Goal: Information Seeking & Learning: Learn about a topic

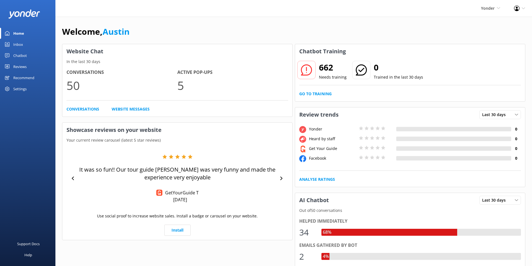
click at [27, 68] on link "Reviews" at bounding box center [27, 66] width 55 height 11
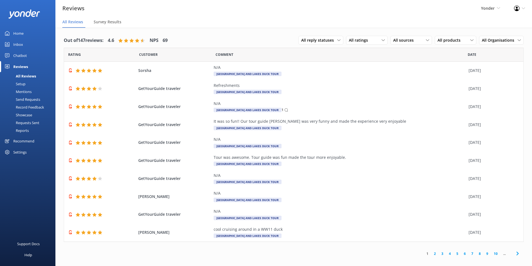
click at [27, 130] on div "Reports" at bounding box center [16, 130] width 26 height 8
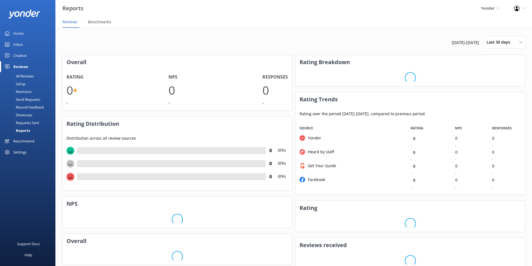
scroll to position [73, 230]
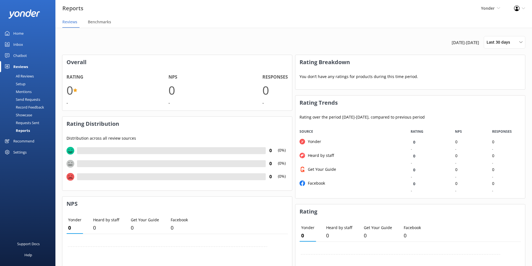
click at [294, 86] on div "Overall Rating 0 - NPS 0 - Responses 0 - Rating Distribution Distribution acros…" at bounding box center [293, 244] width 463 height 378
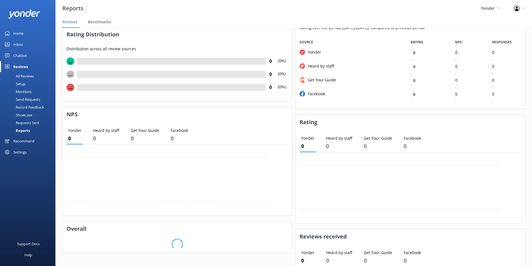
scroll to position [0, 0]
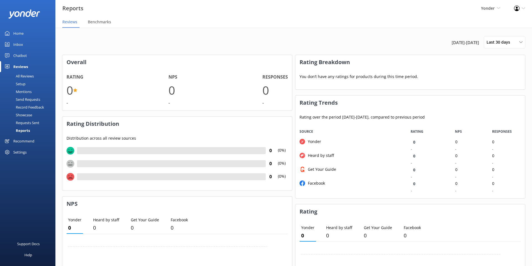
click at [294, 84] on div "Overall Rating 0 - NPS 0 - Responses 0 - Rating Distribution Distribution acros…" at bounding box center [293, 244] width 463 height 378
click at [250, 40] on div "[DATE] - [DATE] Last 30 days Last 7 days Last 30 days Last 90 days Last 180 day…" at bounding box center [293, 42] width 463 height 12
click at [490, 13] on div "Yonder Yonder Zipline Chipper's Adventure Co. [PERSON_NAME]'s River Rafting The…" at bounding box center [490, 8] width 33 height 17
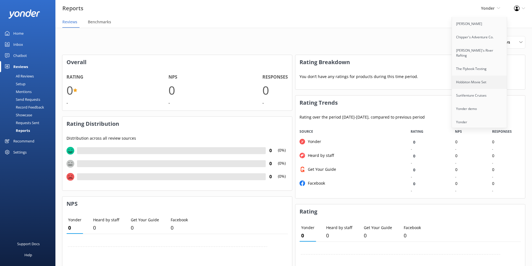
click at [490, 79] on link "Hobbiton Movie Set" at bounding box center [479, 81] width 55 height 13
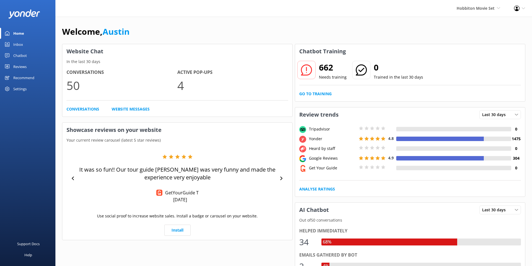
click at [295, 81] on div "Chatbot Training 662 Needs training 0 Trained in the last 30 days Go to Training" at bounding box center [410, 73] width 231 height 58
click at [22, 66] on div "Reviews" at bounding box center [19, 66] width 13 height 11
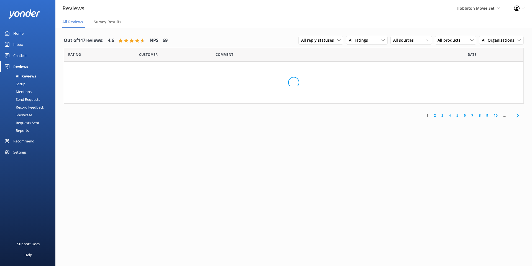
click at [26, 128] on div "Reports" at bounding box center [16, 130] width 26 height 8
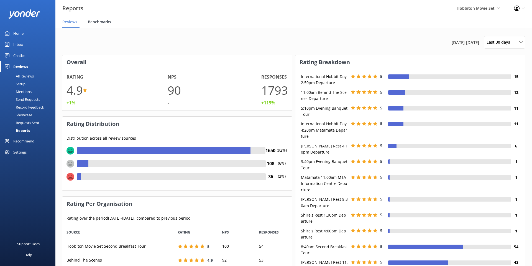
click at [106, 24] on span "Benchmarks" at bounding box center [99, 22] width 23 height 6
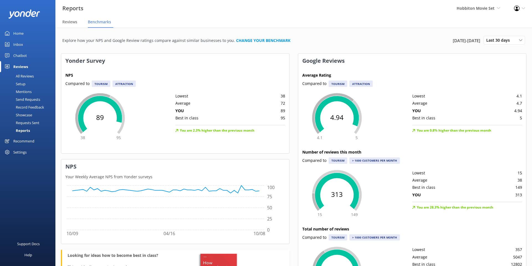
click at [24, 129] on div "Reports" at bounding box center [16, 130] width 27 height 8
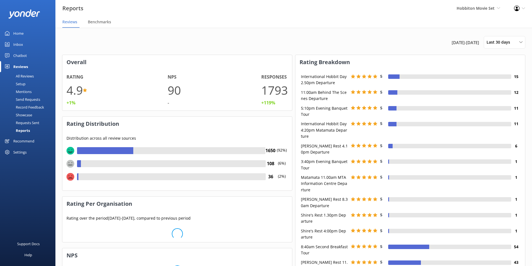
scroll to position [87, 230]
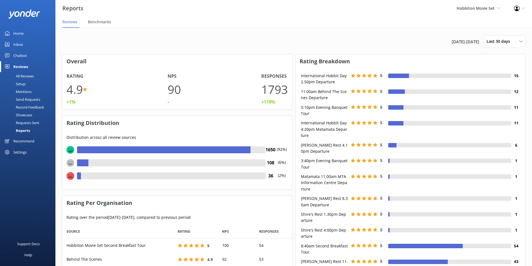
scroll to position [101, 230]
click at [295, 47] on div "[DATE] - [DATE] Last 30 days Last 7 days Last 30 days Last 90 days Last 180 day…" at bounding box center [293, 41] width 463 height 12
click at [317, 60] on h3 "Rating Breakdown" at bounding box center [410, 61] width 230 height 14
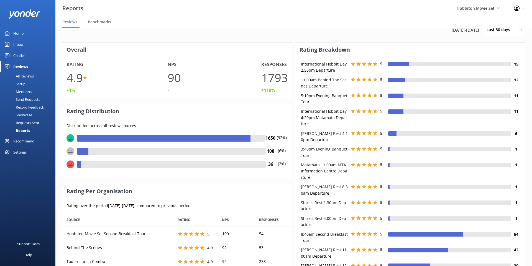
scroll to position [0, 0]
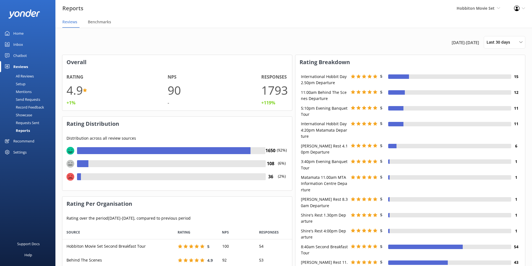
click at [300, 60] on h3 "Rating Breakdown" at bounding box center [410, 62] width 230 height 14
click at [379, 14] on div "Reports Hobbiton Movie Set Yonder Zipline Chipper's Adventure Co. [PERSON_NAME]…" at bounding box center [266, 8] width 532 height 17
click at [300, 42] on div "[DATE] - [DATE] Last 30 days Last 7 days Last 30 days Last 90 days Last 180 day…" at bounding box center [293, 42] width 463 height 12
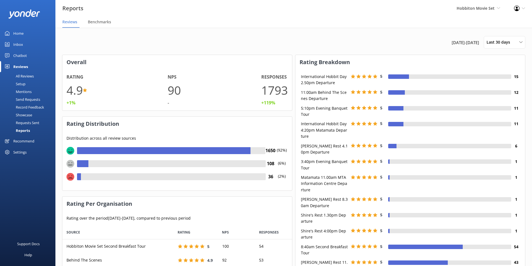
click at [291, 26] on nav "Reviews Benchmarks" at bounding box center [293, 22] width 477 height 11
